Goal: Use online tool/utility: Utilize a website feature to perform a specific function

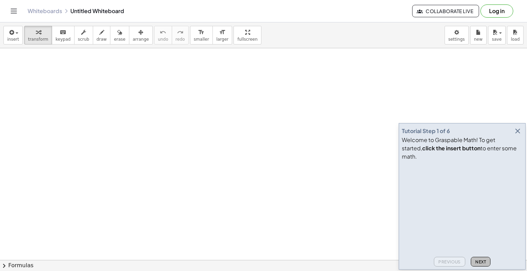
click at [476, 264] on span "Next" at bounding box center [481, 262] width 11 height 5
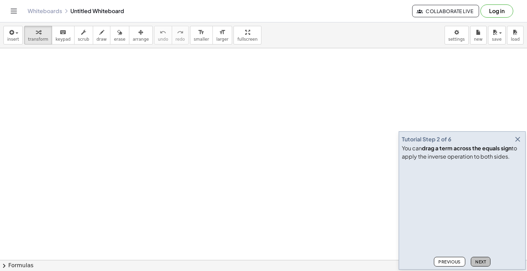
click at [476, 264] on span "Next" at bounding box center [481, 262] width 11 height 5
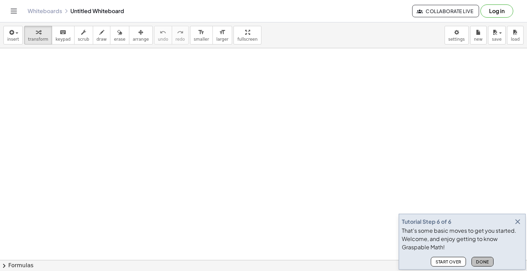
click at [475, 264] on button "Done" at bounding box center [483, 262] width 22 height 10
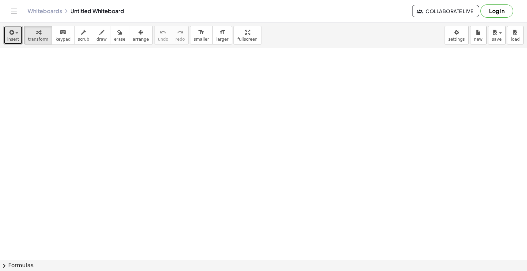
click at [9, 32] on icon "button" at bounding box center [11, 32] width 6 height 8
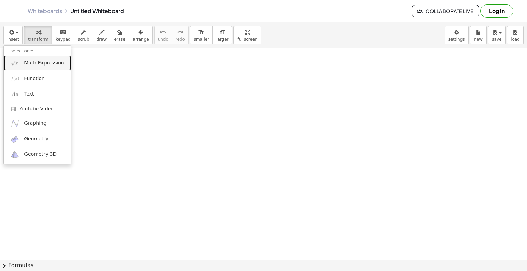
click at [50, 62] on span "Math Expression" at bounding box center [44, 63] width 40 height 7
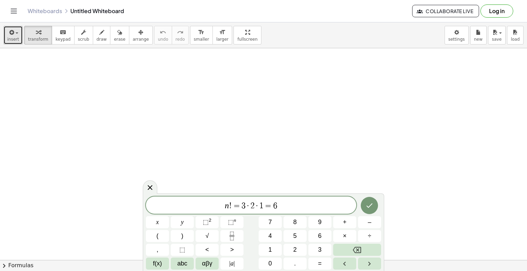
click at [19, 40] on button "insert" at bounding box center [12, 35] width 19 height 19
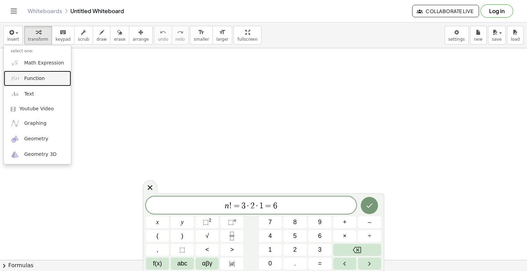
click at [26, 79] on span "Function" at bounding box center [34, 78] width 21 height 7
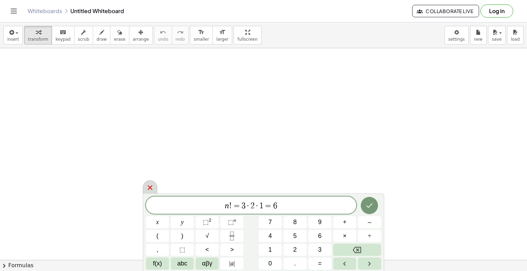
click at [147, 187] on icon at bounding box center [150, 188] width 8 height 8
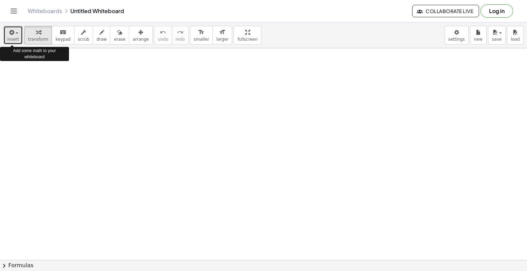
click at [12, 41] on span "insert" at bounding box center [13, 39] width 12 height 5
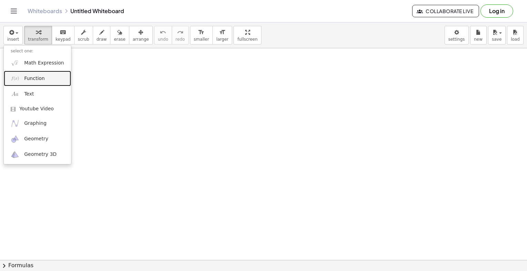
click at [28, 77] on span "Function" at bounding box center [34, 78] width 21 height 7
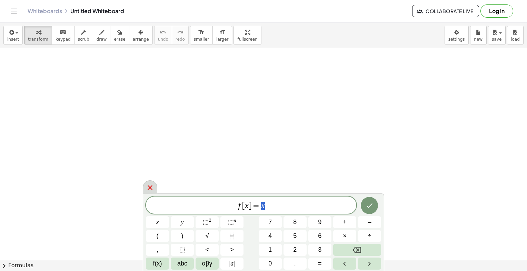
drag, startPoint x: 160, startPoint y: 185, endPoint x: 146, endPoint y: 185, distance: 13.8
click at [146, 185] on body "Graspable Math Activities Get Started Activity Bank Assigned Work Classes White…" at bounding box center [263, 135] width 527 height 271
click at [146, 185] on icon at bounding box center [150, 188] width 8 height 8
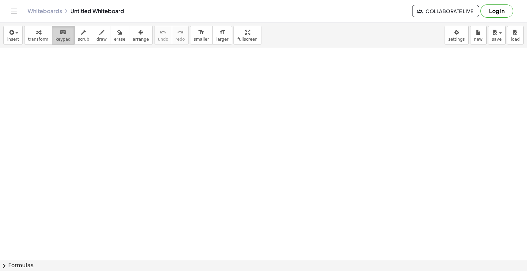
click at [59, 41] on span "keypad" at bounding box center [63, 39] width 15 height 5
click at [41, 35] on div "button" at bounding box center [38, 32] width 20 height 8
click at [18, 32] on button "insert" at bounding box center [12, 35] width 19 height 19
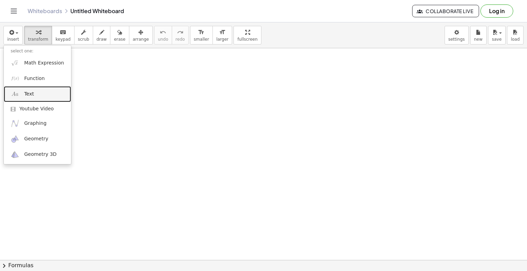
click at [26, 101] on link "Text" at bounding box center [37, 94] width 67 height 16
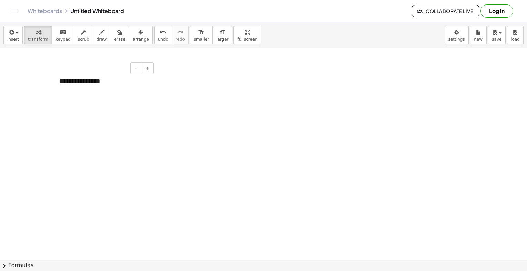
click at [102, 87] on div "**********" at bounding box center [104, 81] width 104 height 24
click at [14, 33] on span "button" at bounding box center [14, 33] width 1 height 5
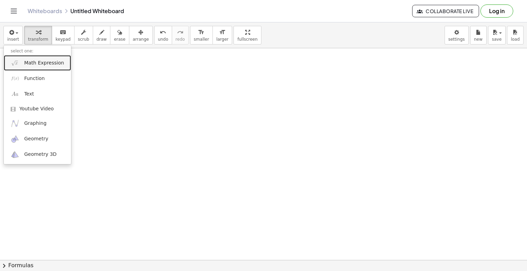
click at [54, 67] on link "Math Expression" at bounding box center [37, 63] width 67 height 16
